Goal: Information Seeking & Learning: Learn about a topic

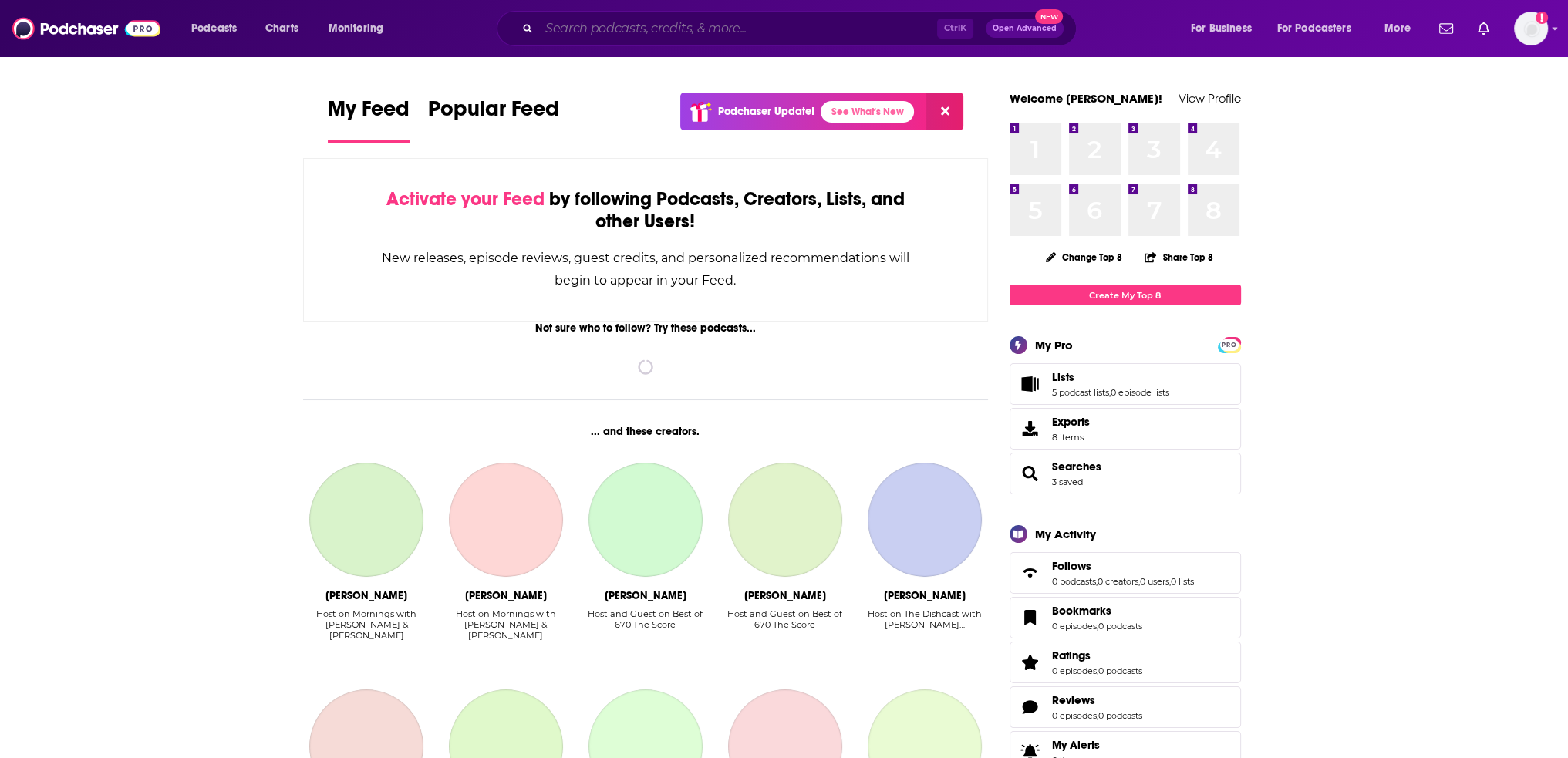
drag, startPoint x: 0, startPoint y: 0, endPoint x: 691, endPoint y: 36, distance: 691.9
click at [691, 36] on input "Search podcasts, credits, & more..." at bounding box center [738, 28] width 398 height 25
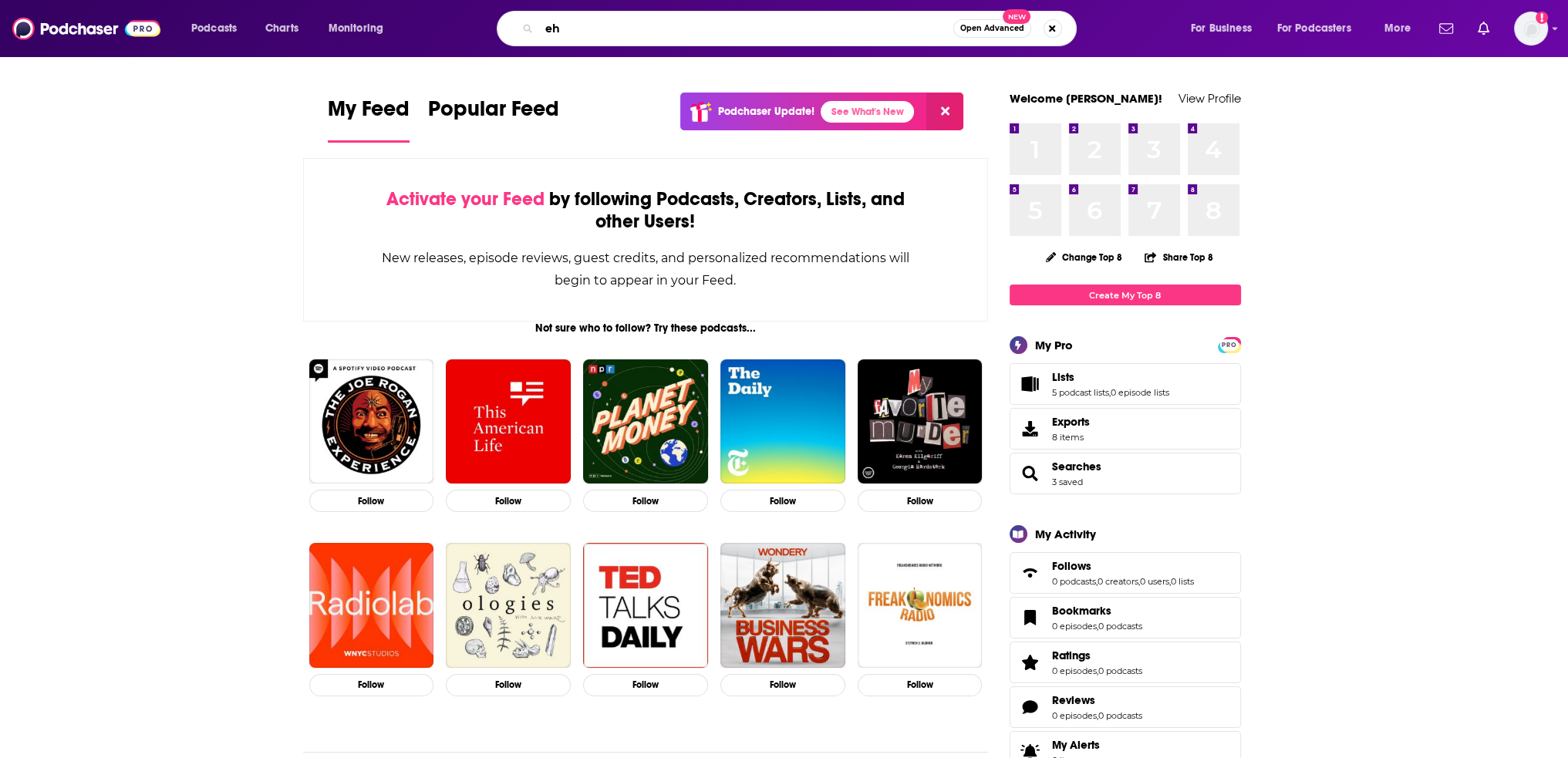
type input "e"
type input "healing entrepreneuer"
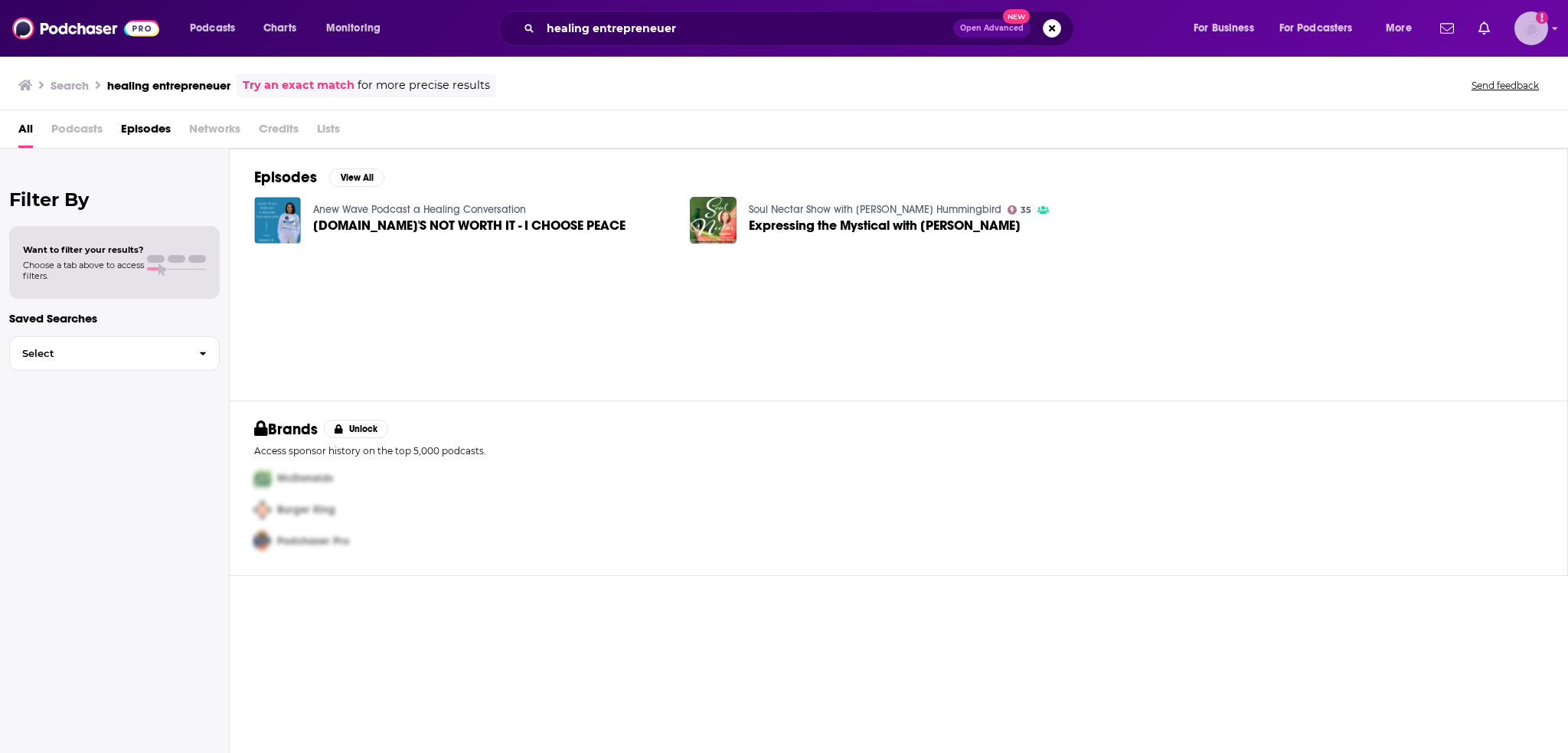
click at [1536, 30] on img "Logged in as agoldsmithwissman" at bounding box center [1531, 28] width 34 height 34
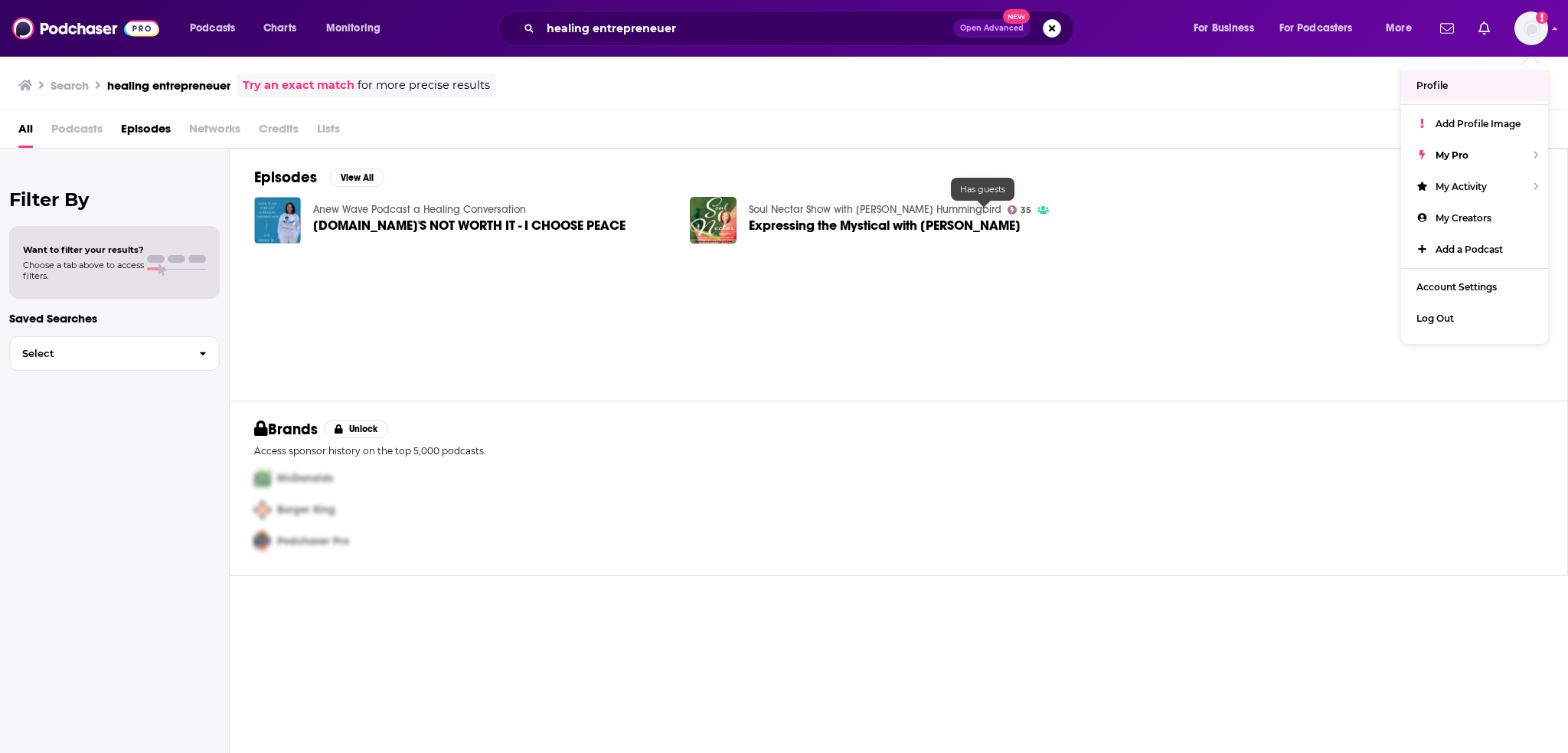
click at [980, 227] on span "Expressing the Mystical with [PERSON_NAME]" at bounding box center [885, 225] width 272 height 13
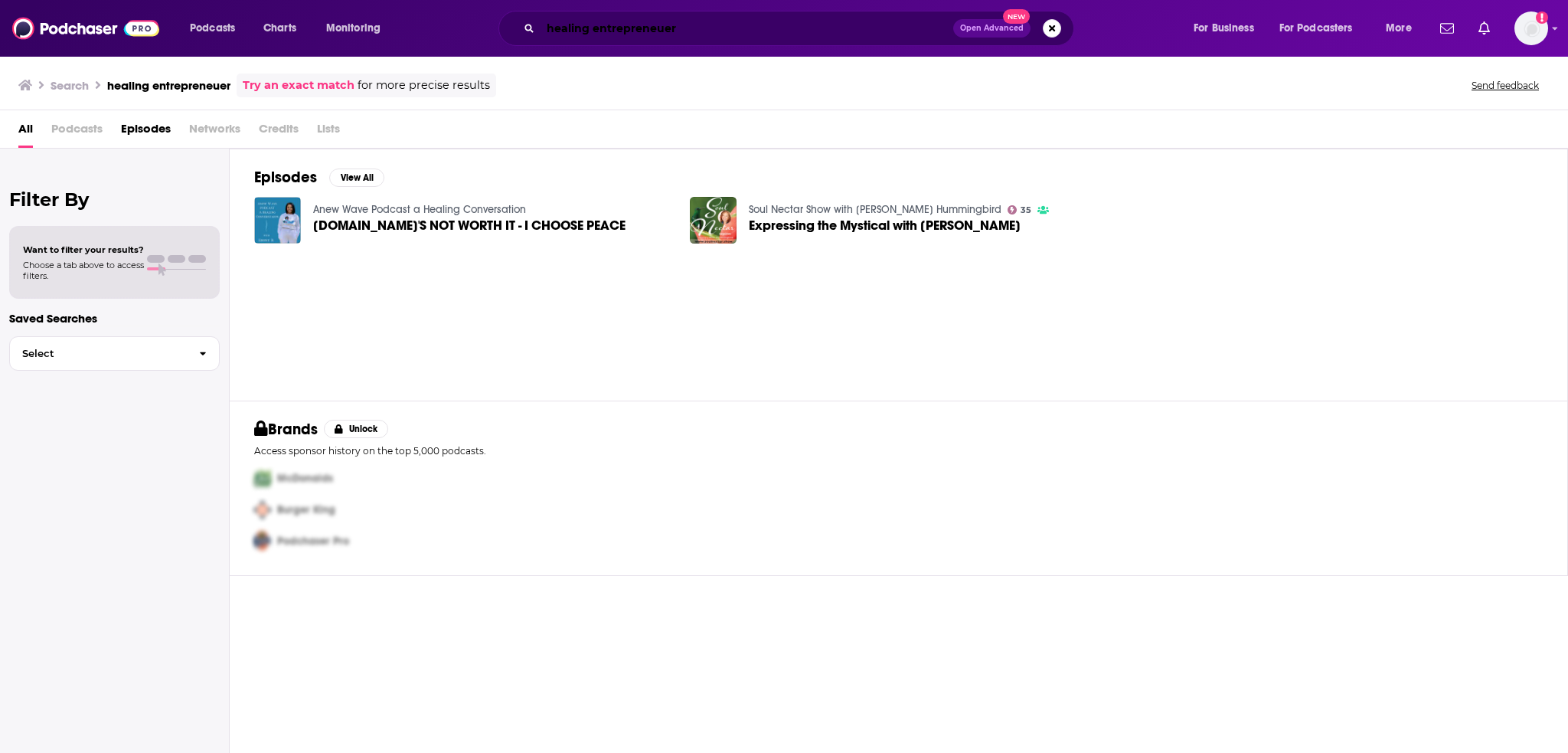
click at [698, 33] on input "healing entrepreneuer" at bounding box center [747, 28] width 413 height 24
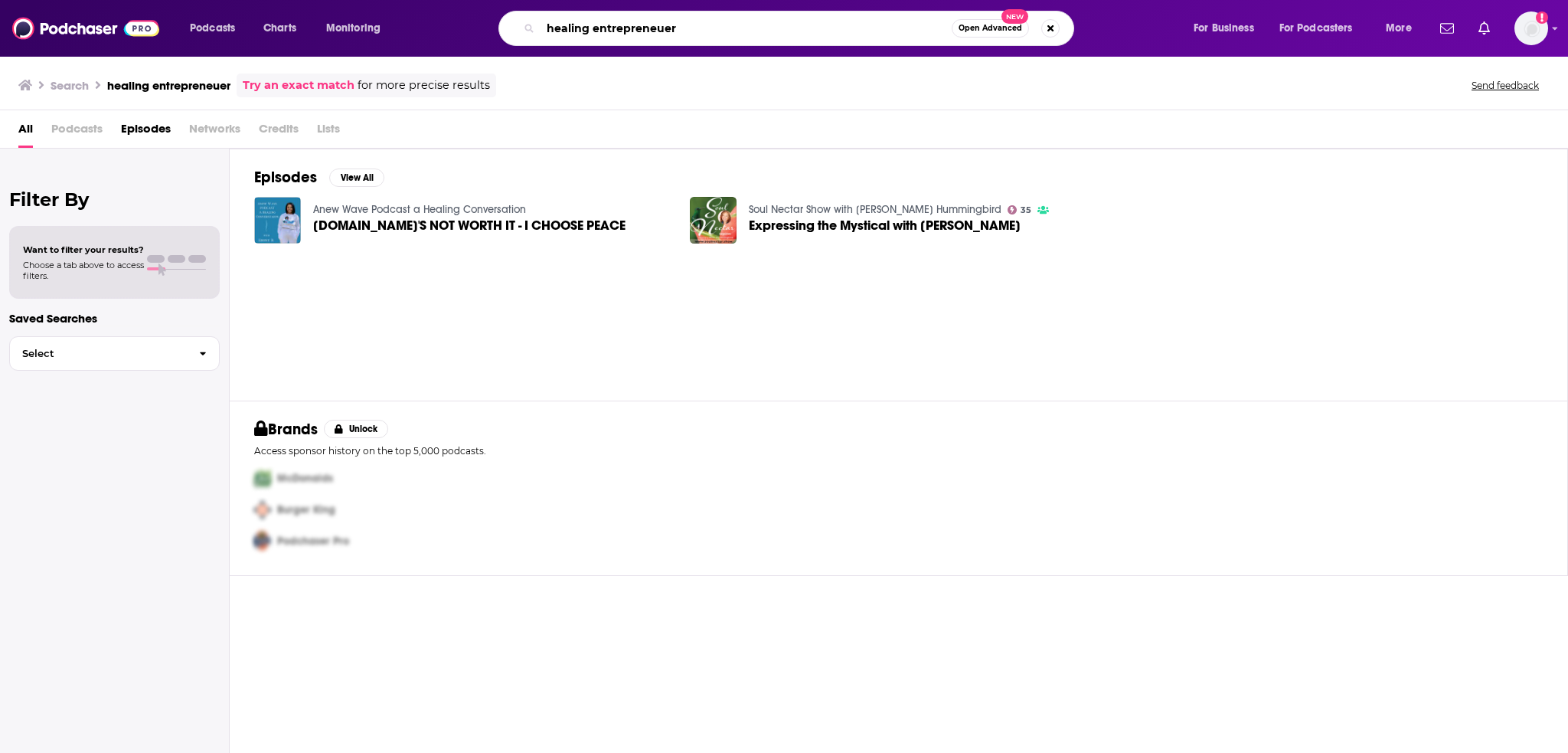
click at [698, 33] on input "healing entrepreneuer" at bounding box center [746, 28] width 411 height 24
type input "h"
click at [52, 128] on span "Podcasts" at bounding box center [76, 132] width 51 height 31
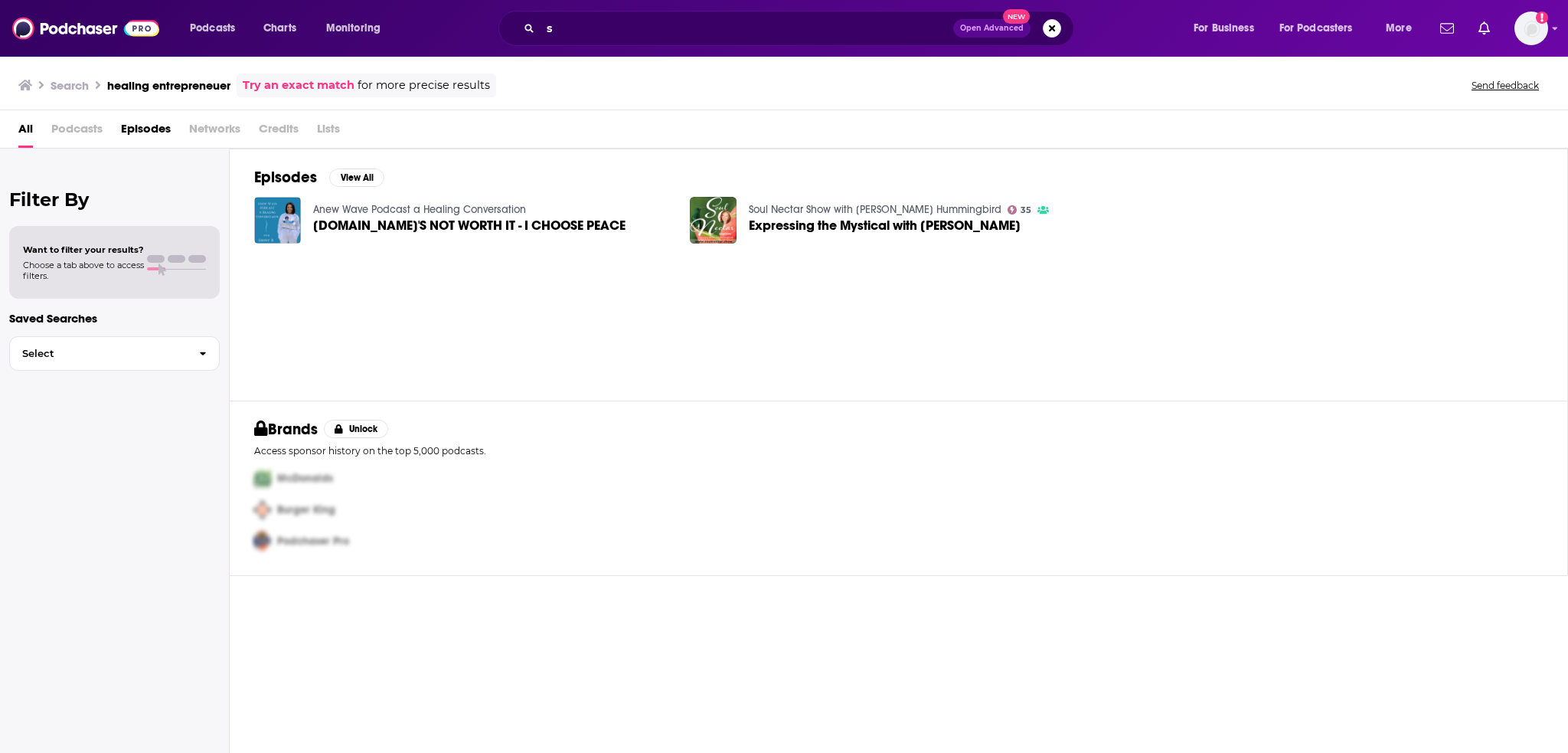
click at [92, 131] on span "Podcasts" at bounding box center [76, 132] width 51 height 31
click at [83, 130] on span "Podcasts" at bounding box center [76, 132] width 51 height 31
click at [68, 84] on h3 "Search" at bounding box center [70, 85] width 38 height 15
click at [627, 32] on input "s" at bounding box center [747, 28] width 413 height 24
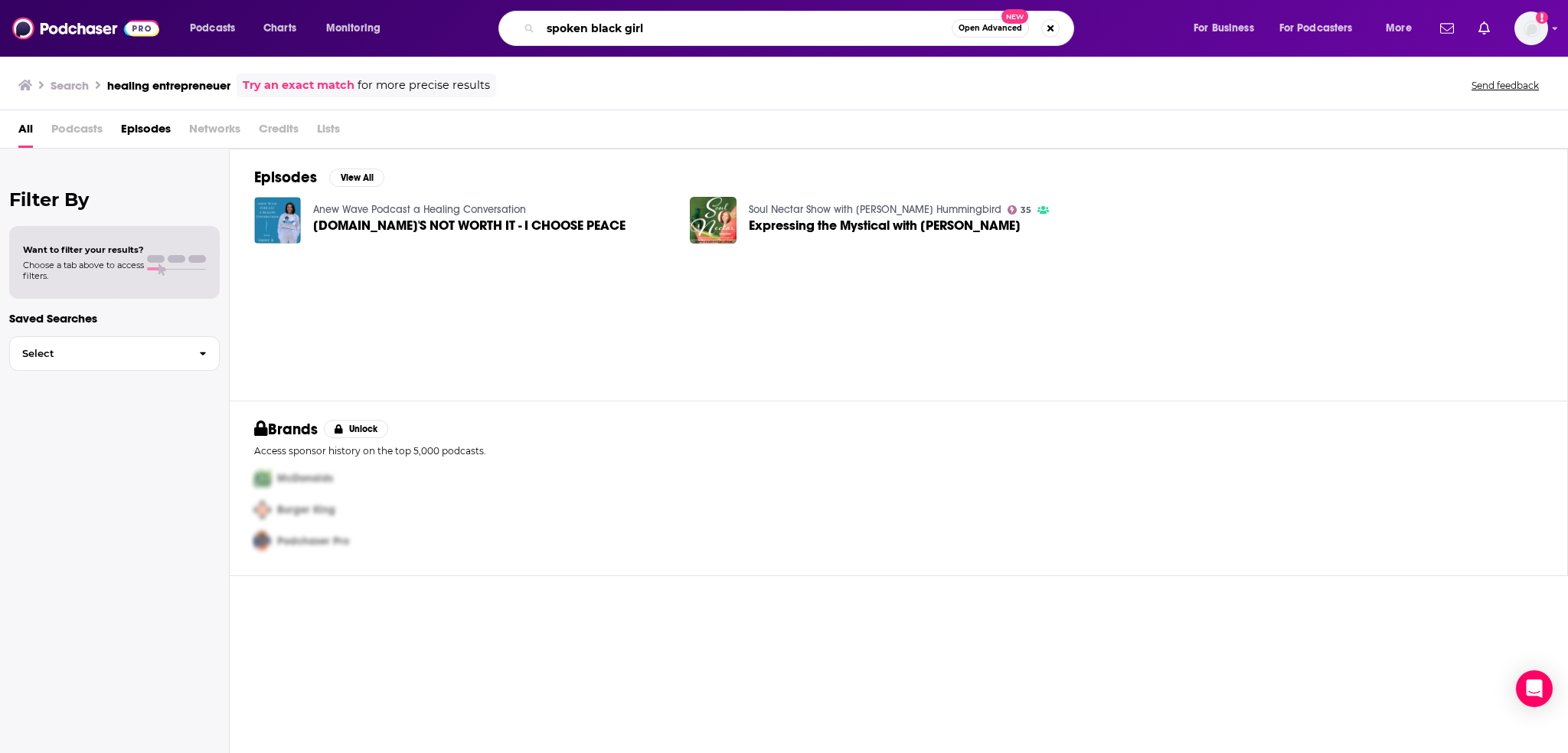
type input "spoken black girl"
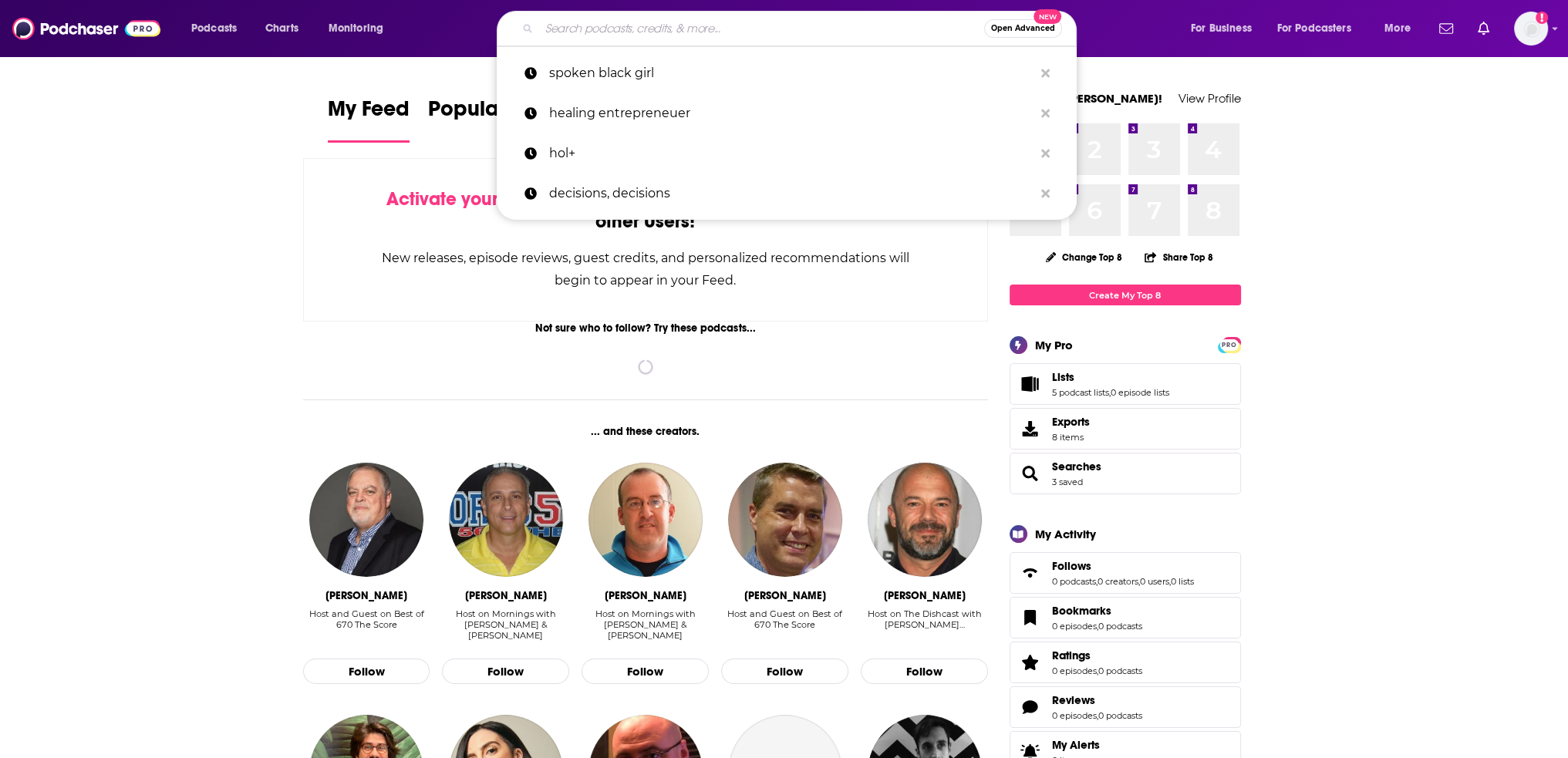
click at [594, 29] on input "Search podcasts, credits, & more..." at bounding box center [762, 28] width 445 height 25
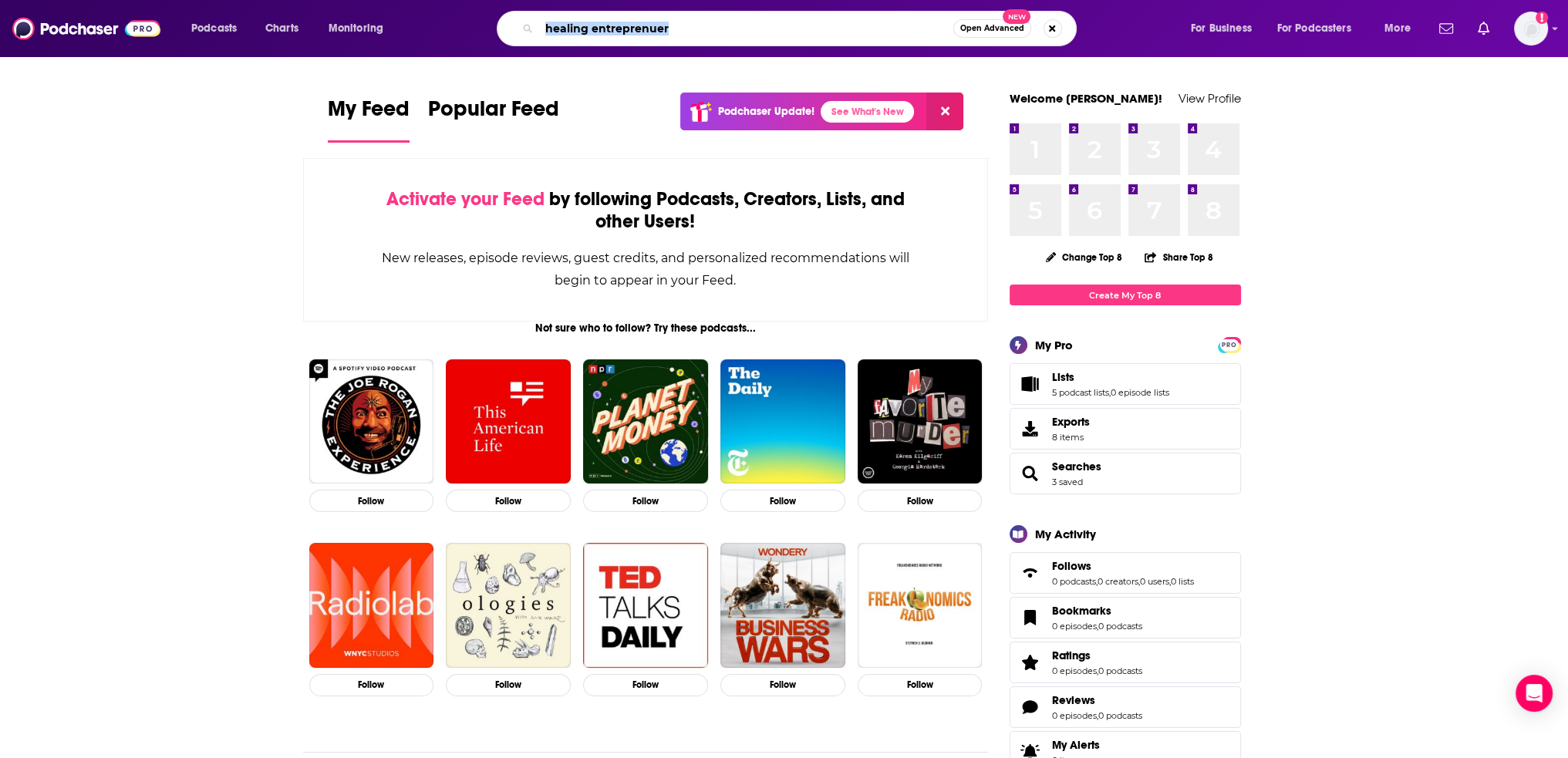
drag, startPoint x: 770, startPoint y: 42, endPoint x: 476, endPoint y: 17, distance: 295.1
click at [476, 17] on div "healing entreprenuer Open Advanced New" at bounding box center [801, 28] width 747 height 36
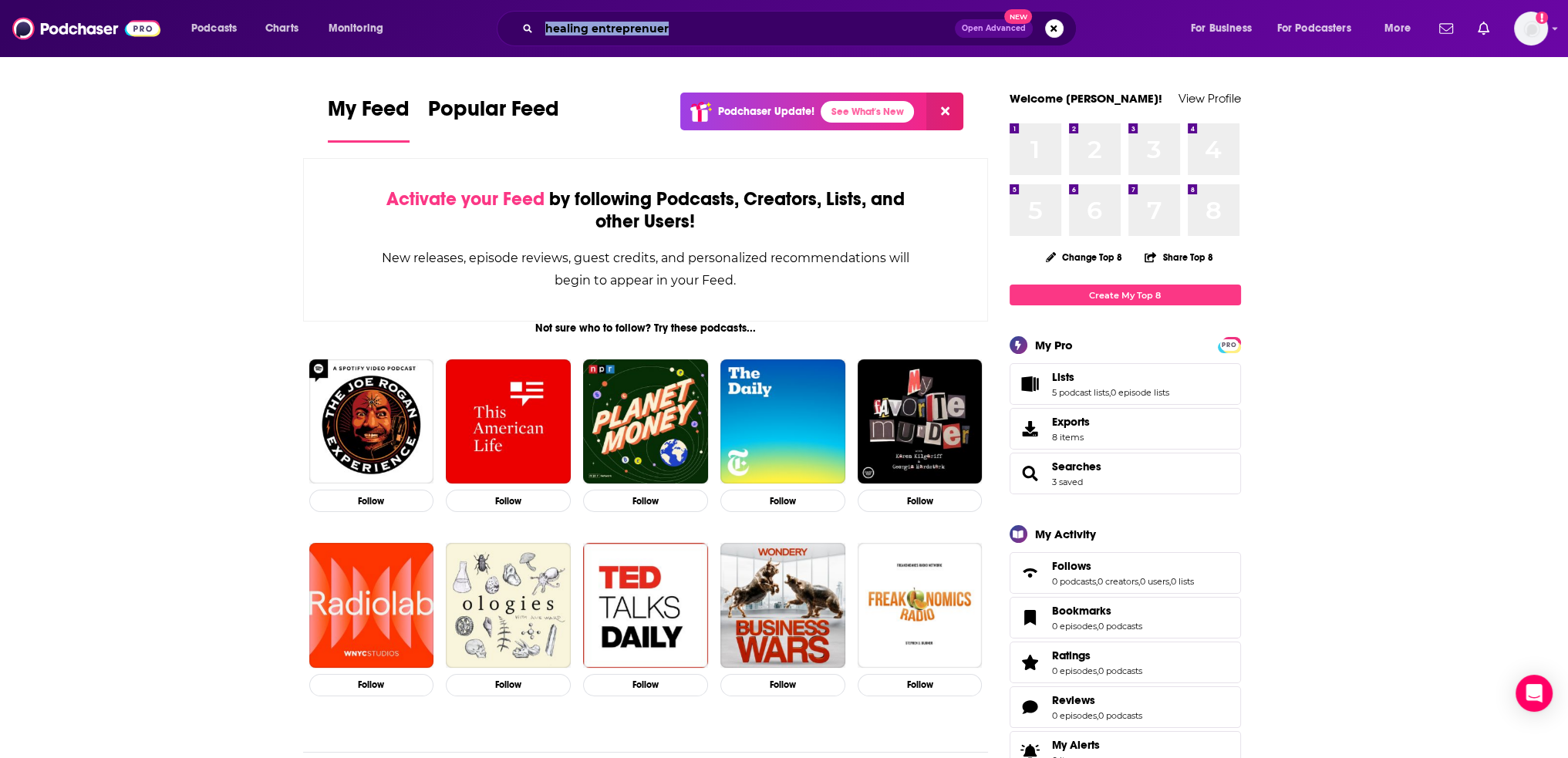
click at [718, 36] on input "healing entreprenuer" at bounding box center [747, 28] width 416 height 25
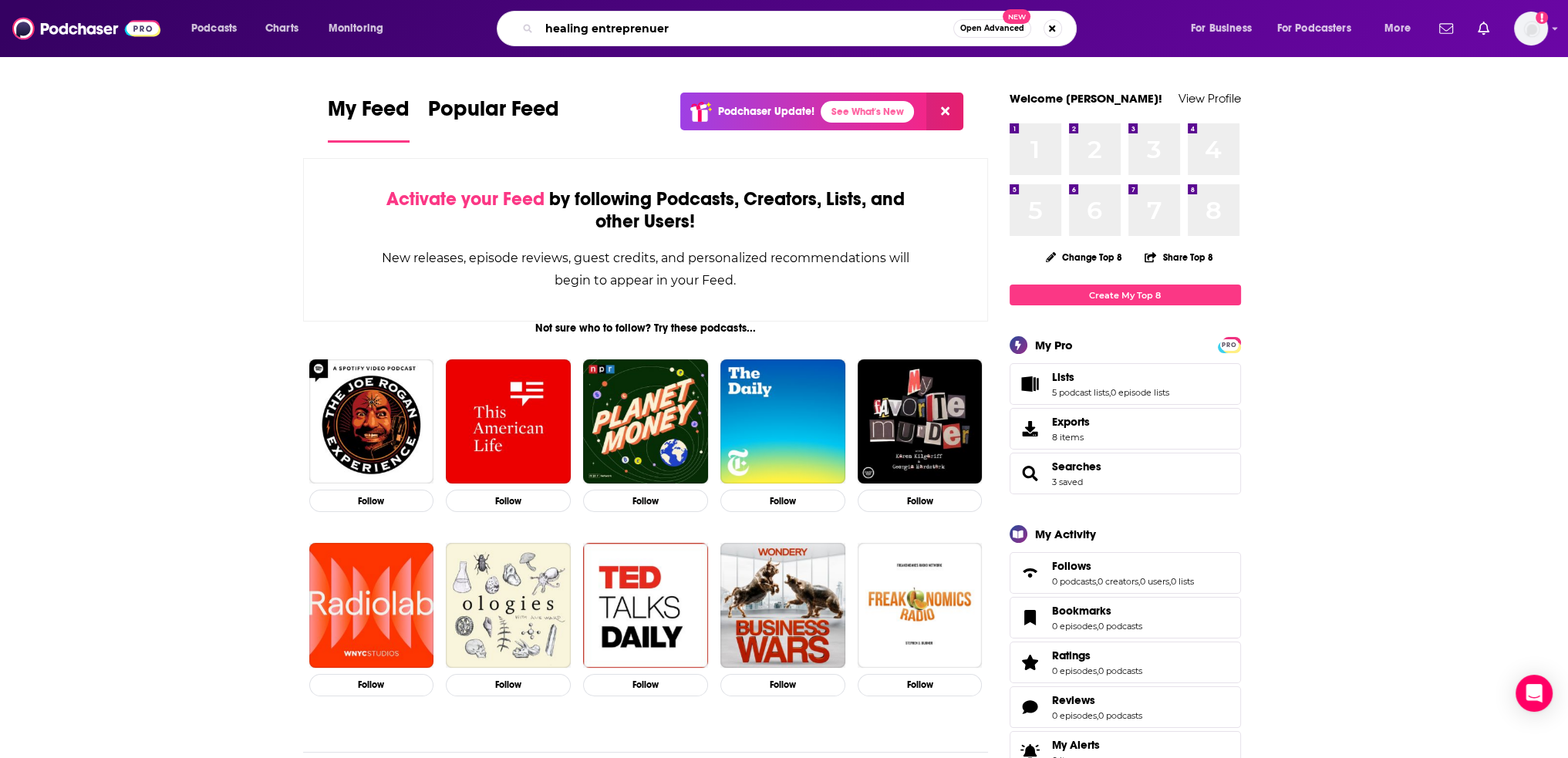
drag, startPoint x: 560, startPoint y: 28, endPoint x: 479, endPoint y: 27, distance: 81.0
click at [479, 27] on div "healing entreprenuer Open Advanced New" at bounding box center [801, 28] width 747 height 36
paste input "Healing Entrepreneur Podcast"
click at [696, 37] on input "Healing Entrepreneur Podcast" at bounding box center [746, 28] width 414 height 25
click at [697, 37] on input "Healing Entrepreneur Podcast" at bounding box center [746, 28] width 414 height 25
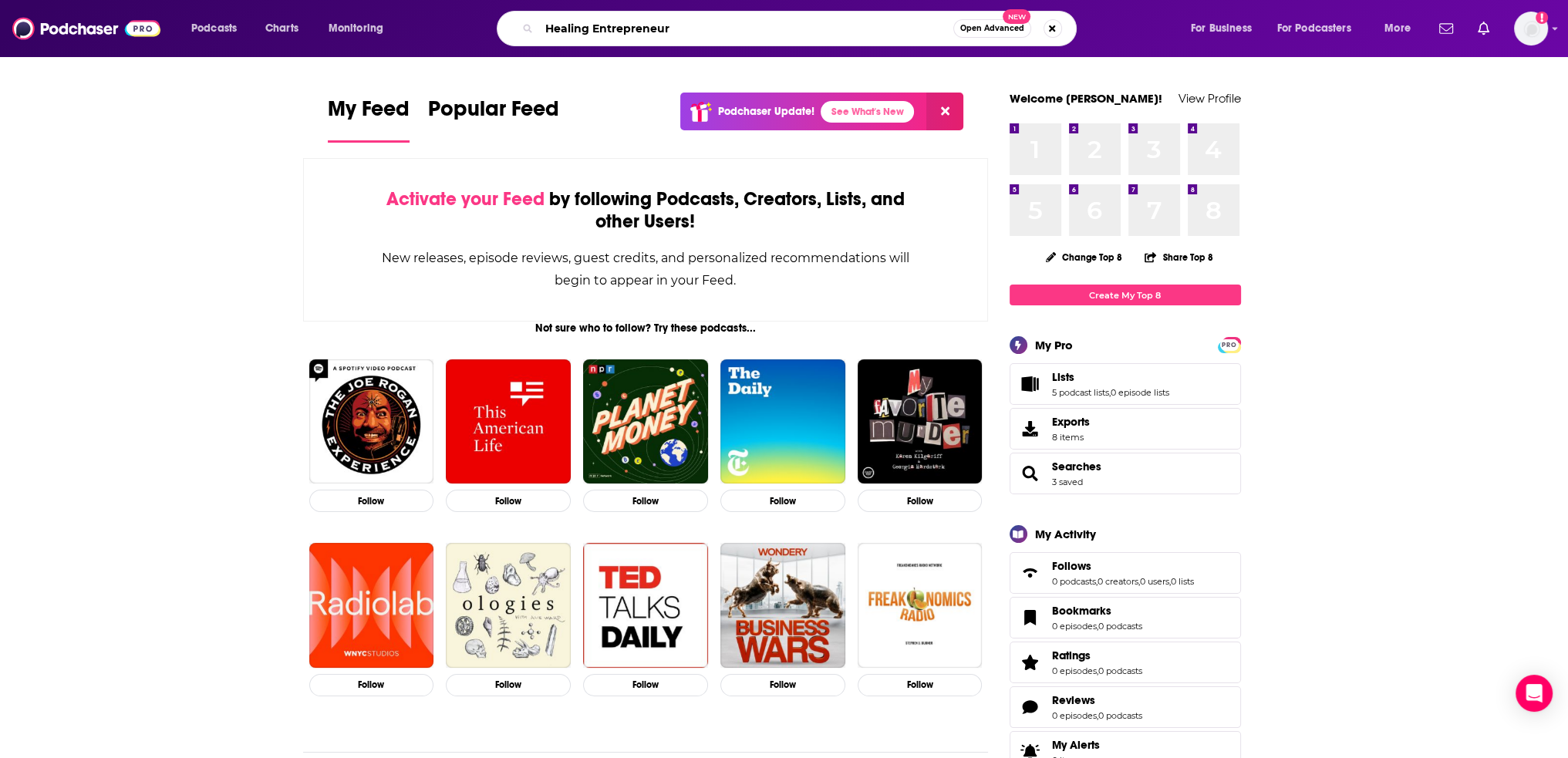
type input "Healing Entrepreneur"
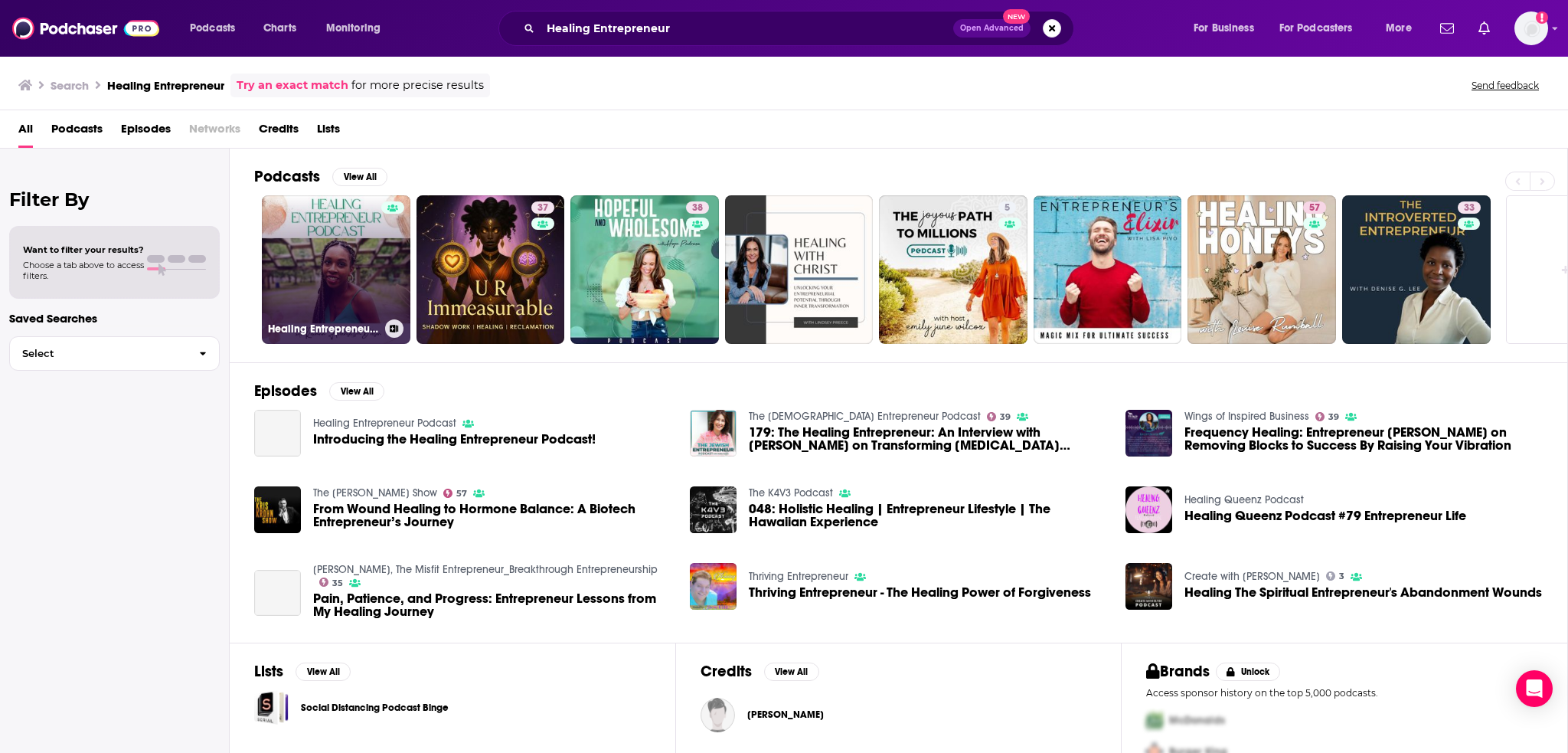
click at [336, 254] on link "Healing Entrepreneur Podcast" at bounding box center [336, 270] width 149 height 149
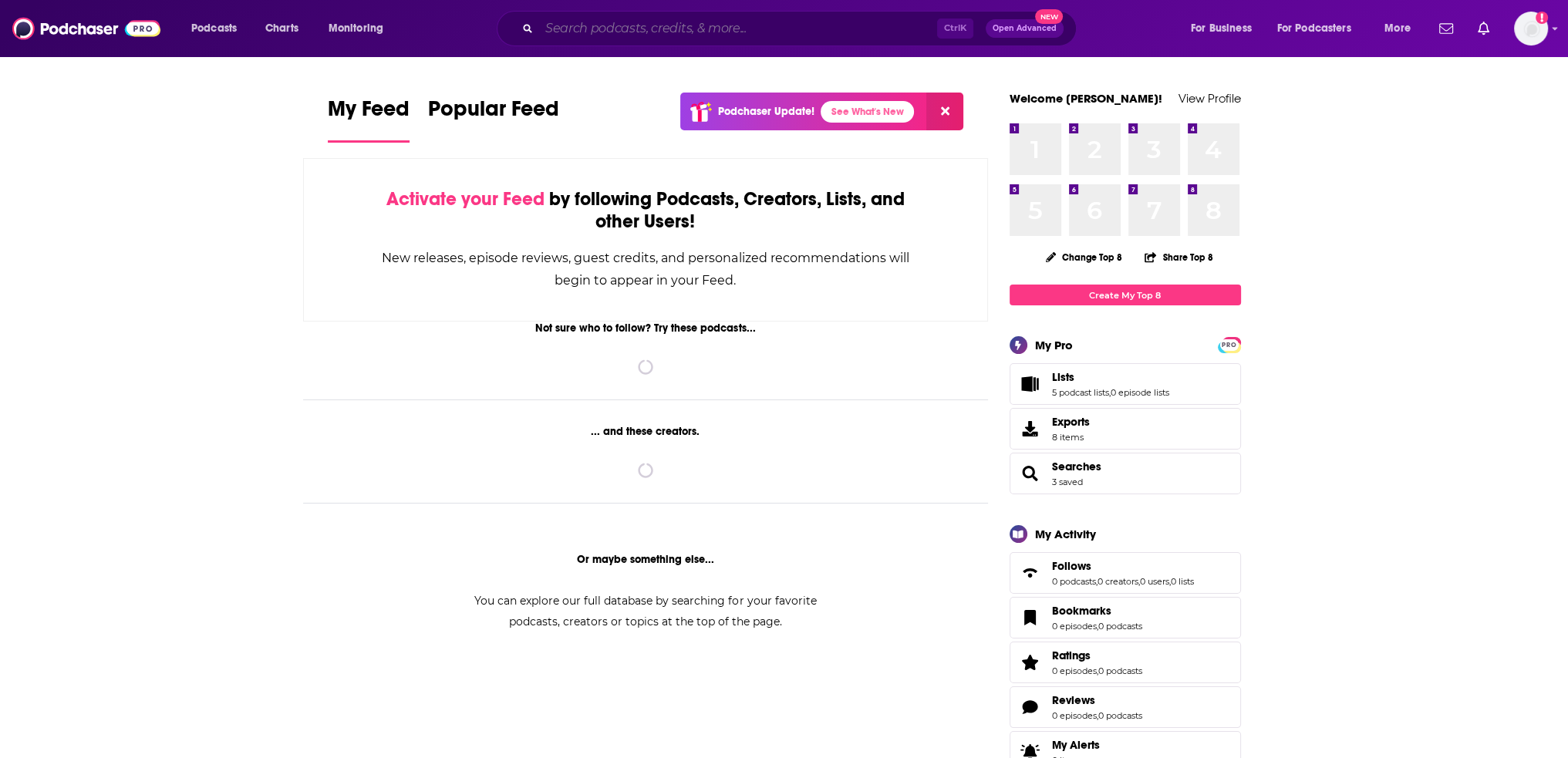
click at [621, 32] on input "Search podcasts, credits, & more..." at bounding box center [738, 28] width 398 height 25
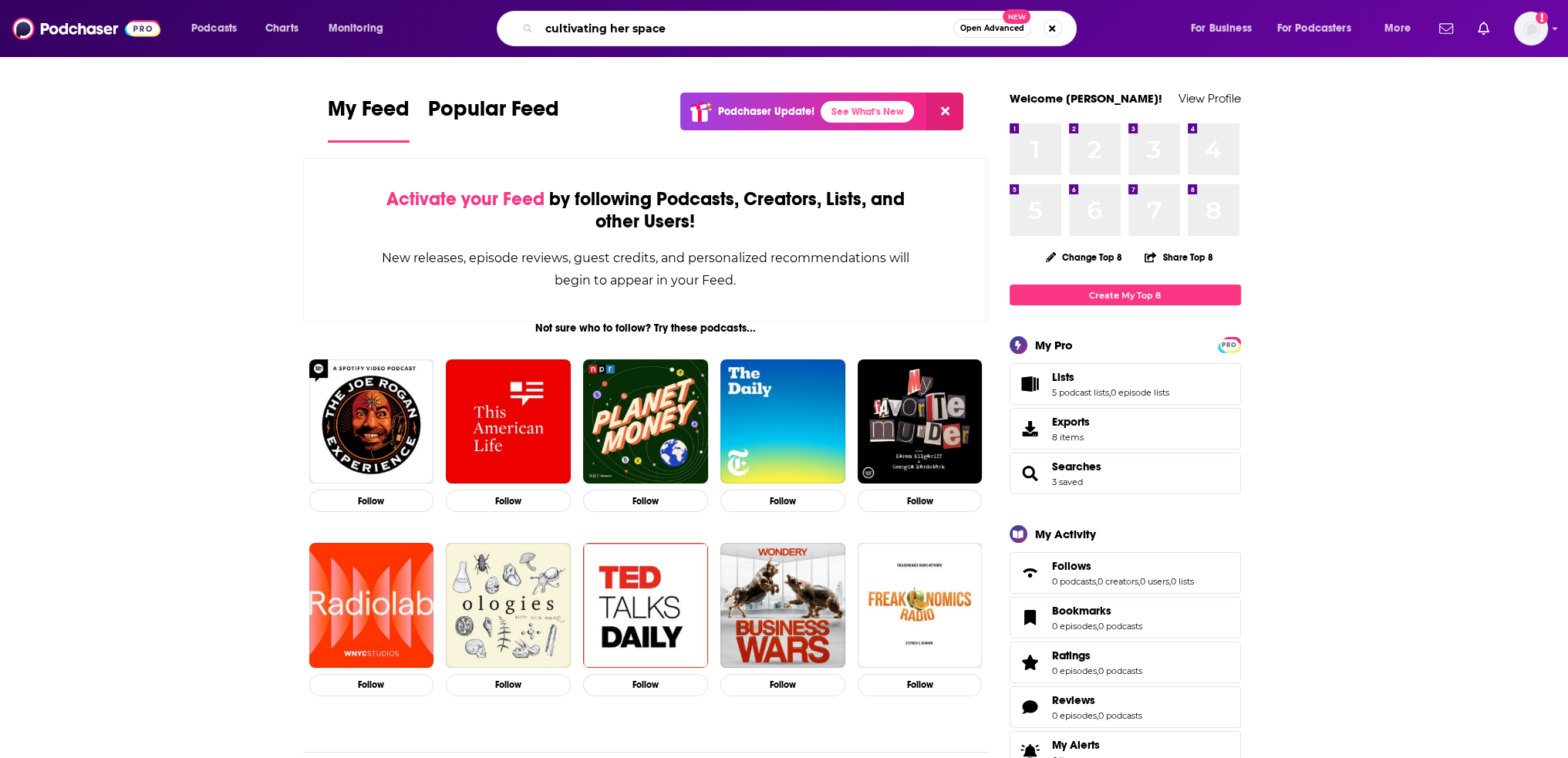
type input "cultivating her space"
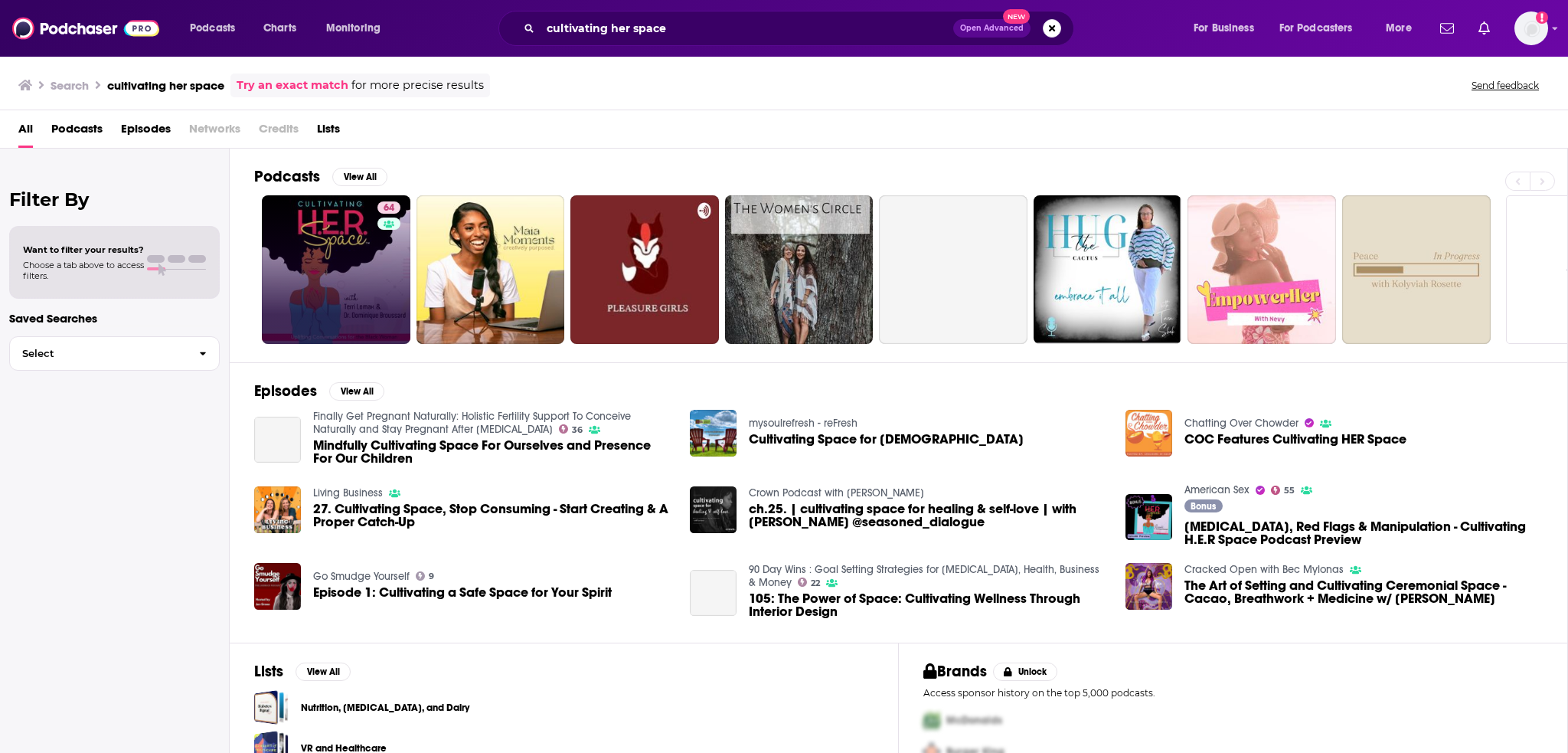
click at [315, 248] on link "64" at bounding box center [336, 270] width 149 height 149
